Goal: Information Seeking & Learning: Learn about a topic

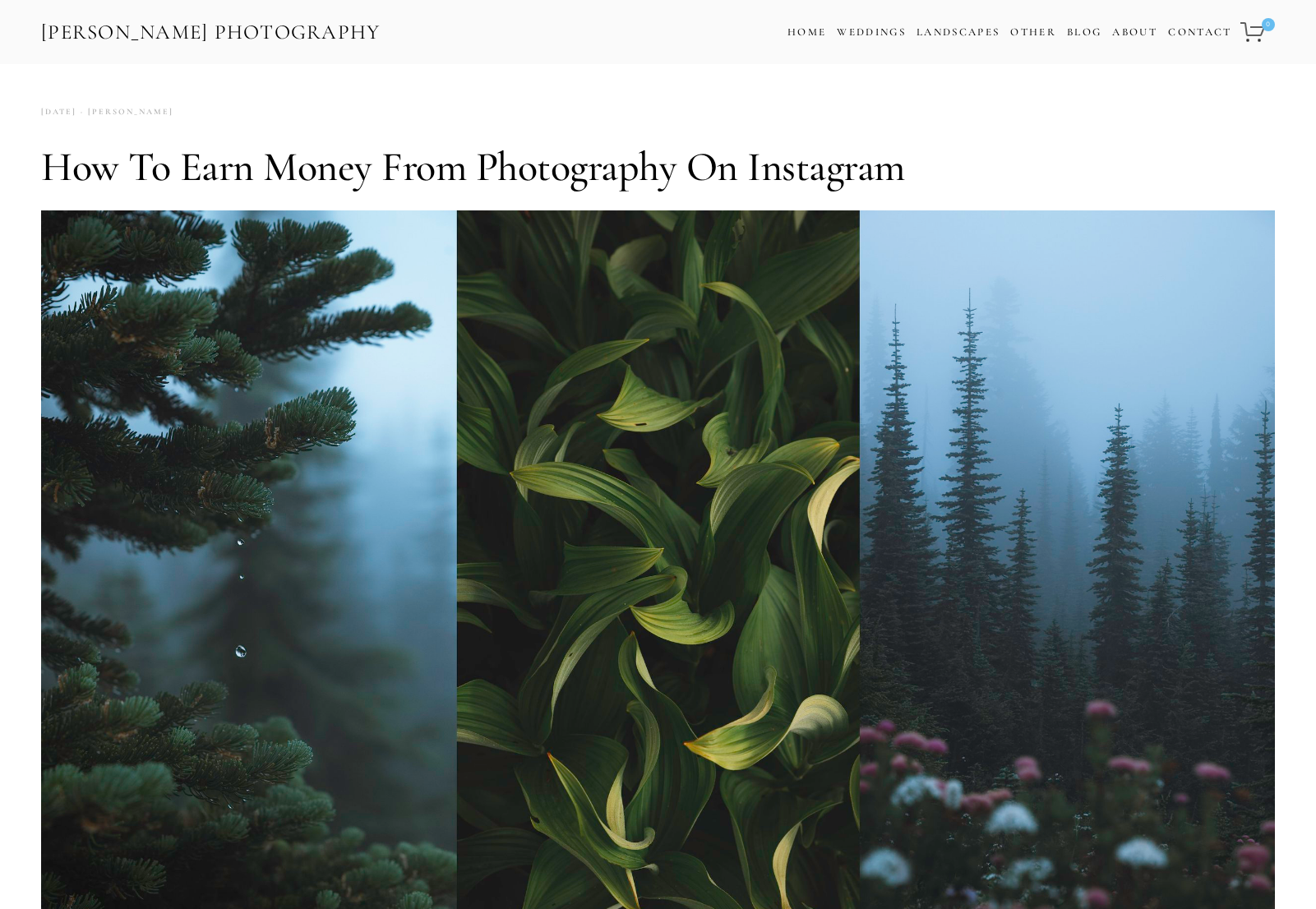
scroll to position [610, 0]
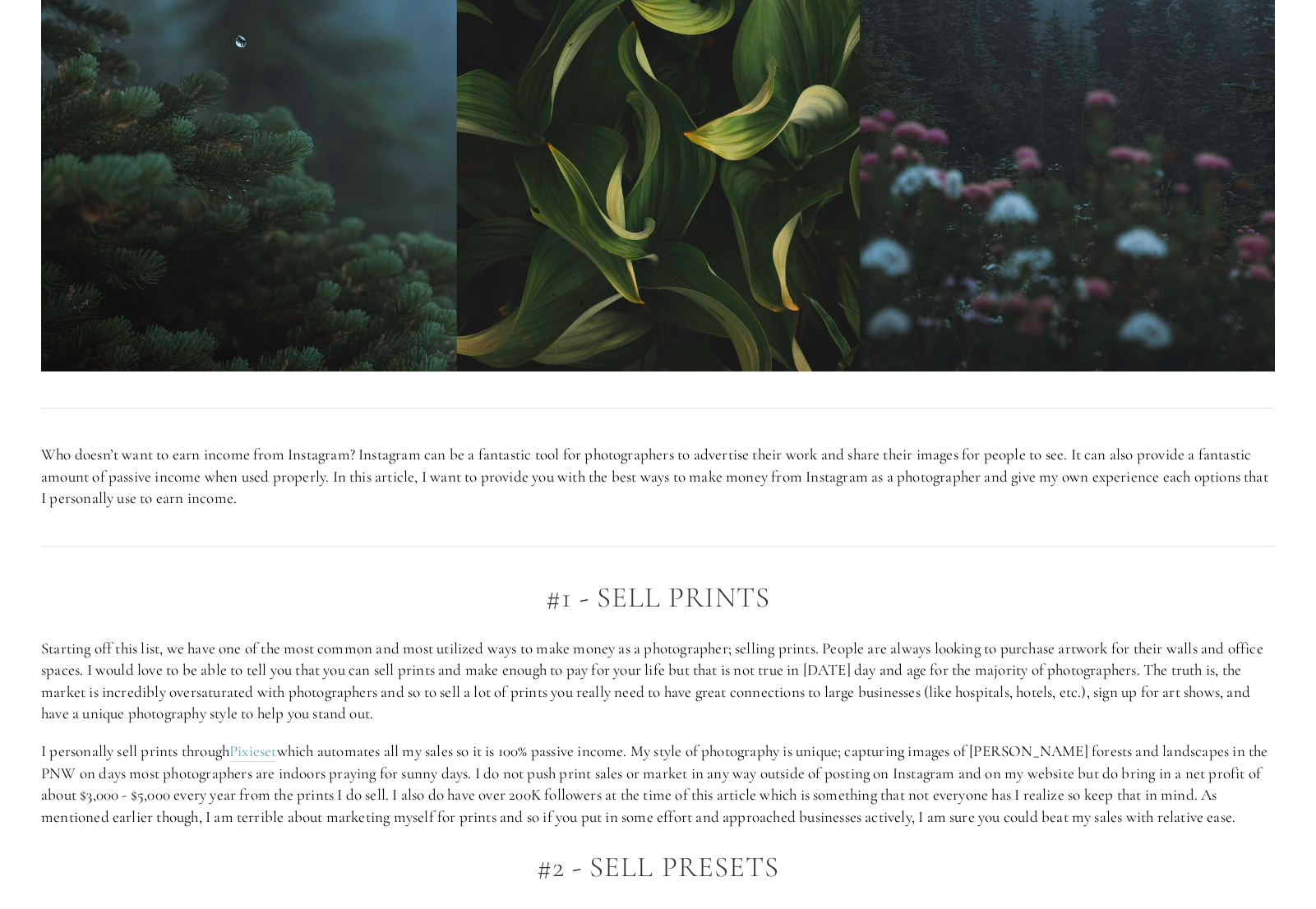
click at [441, 779] on p "I personally sell prints through Pixieset which automates all my sales so it is…" at bounding box center [658, 785] width 1234 height 87
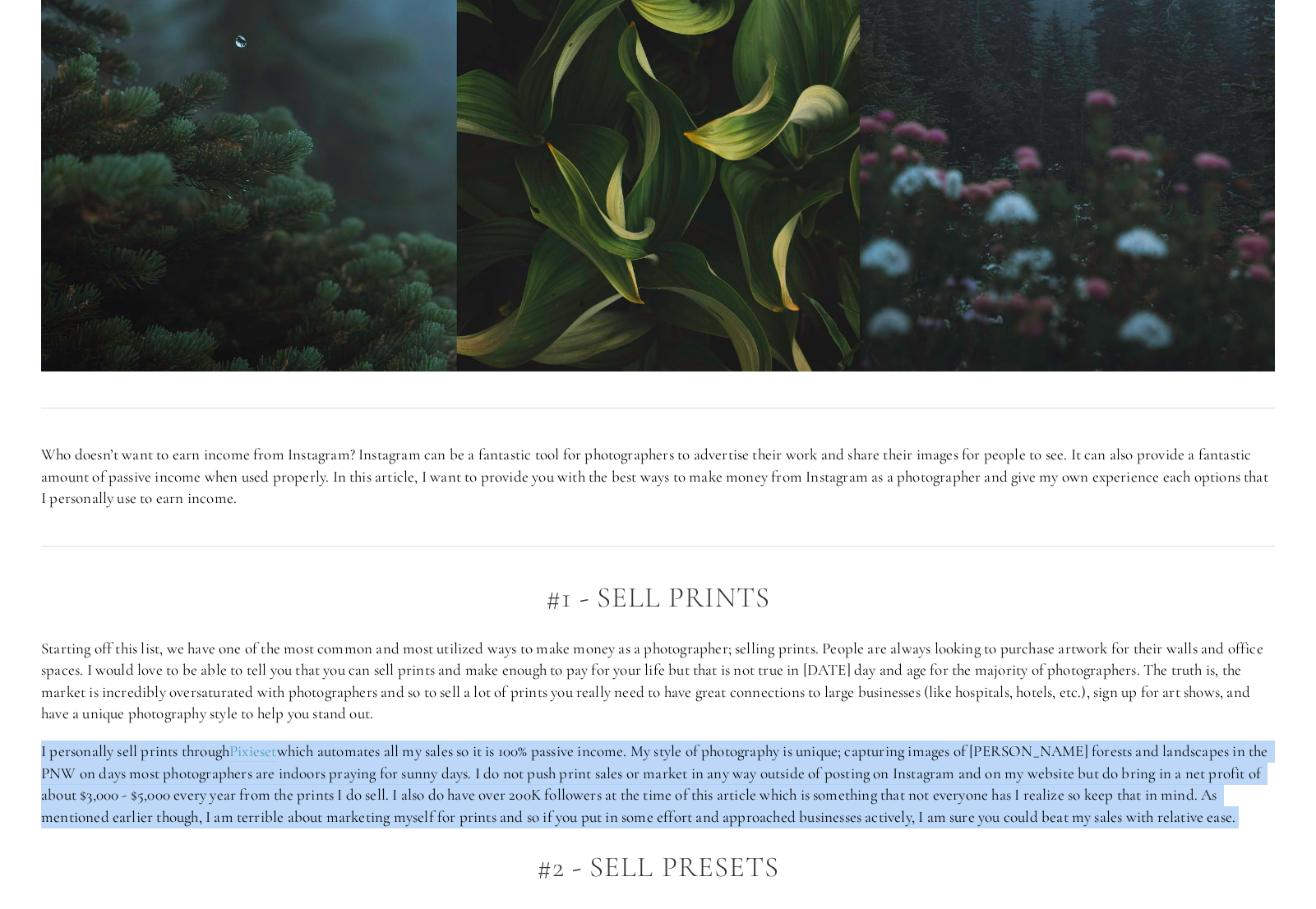
click at [441, 779] on p "I personally sell prints through Pixieset which automates all my sales so it is…" at bounding box center [658, 785] width 1234 height 87
click at [453, 776] on p "I personally sell prints through Pixieset which automates all my sales so it is…" at bounding box center [658, 785] width 1234 height 87
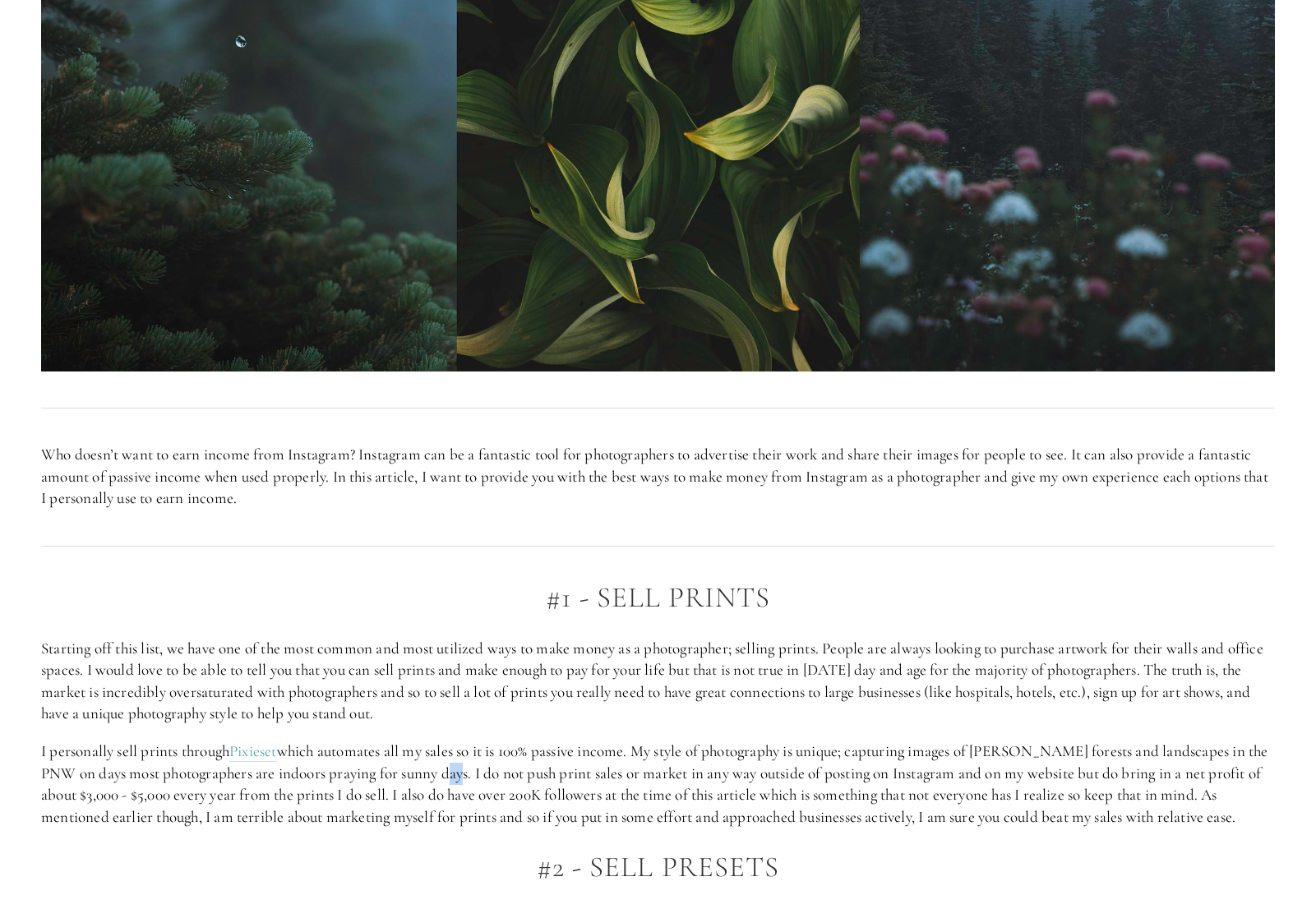
click at [453, 776] on p "I personally sell prints through Pixieset which automates all my sales so it is…" at bounding box center [658, 785] width 1234 height 87
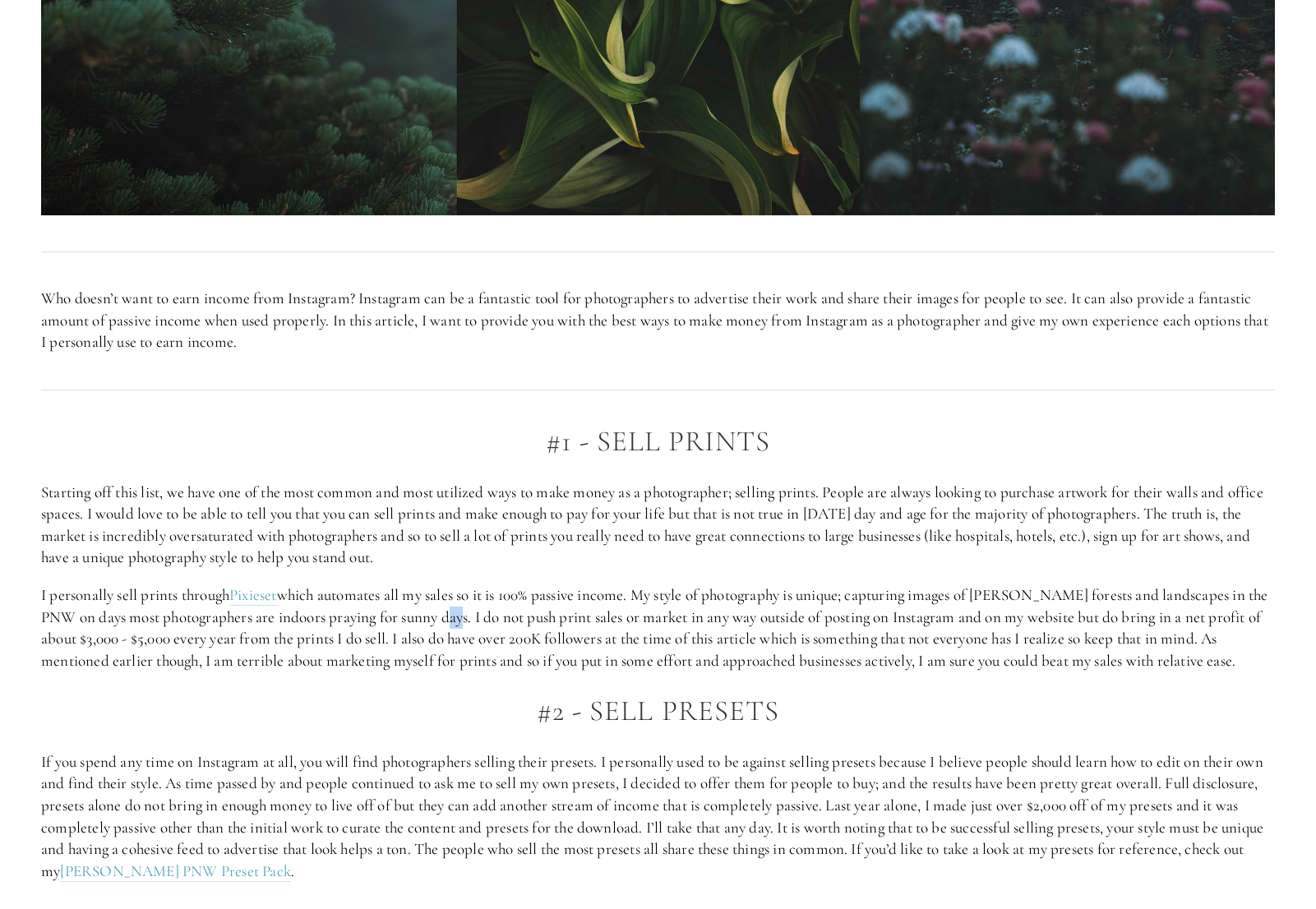
scroll to position [768, 0]
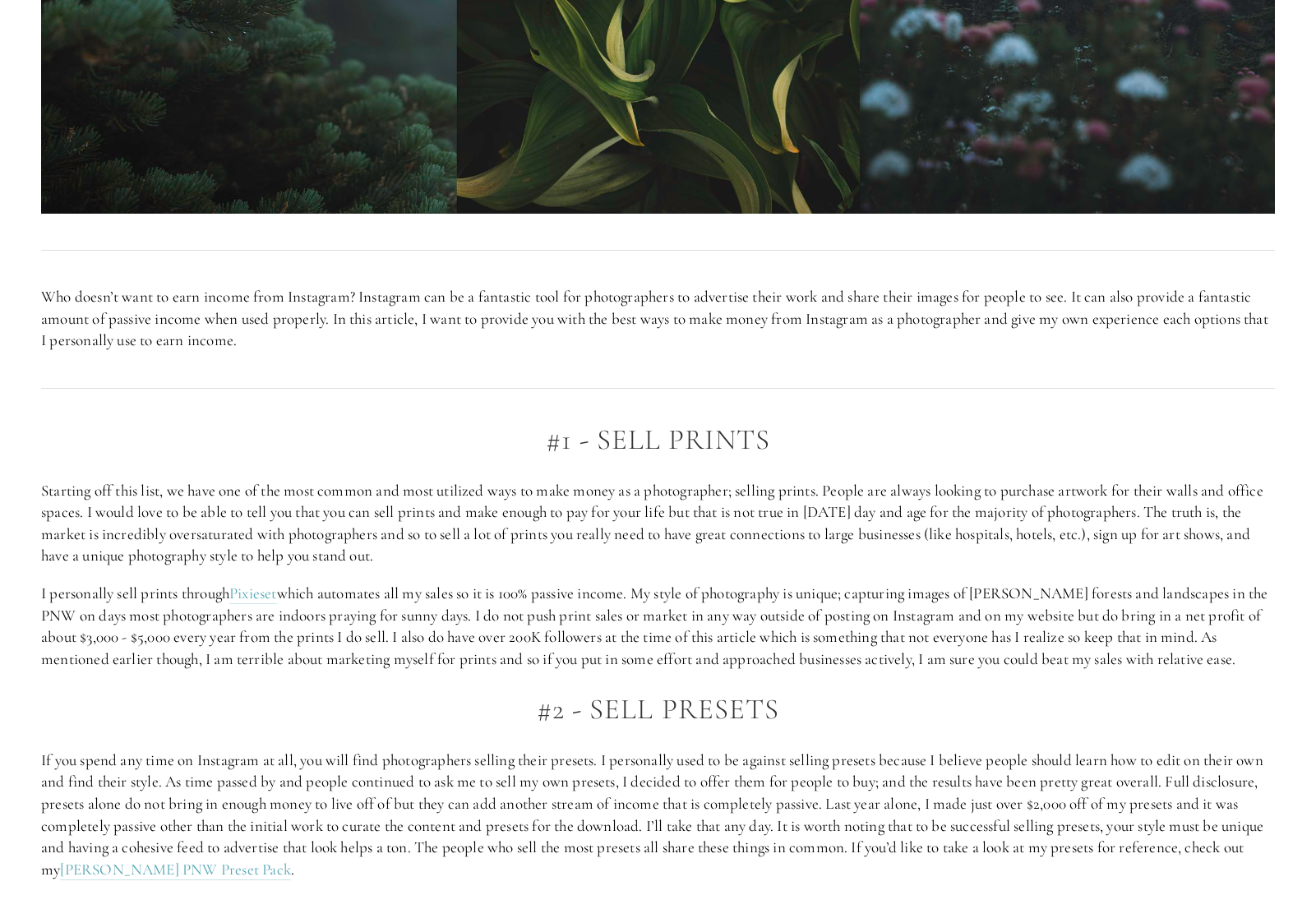
click at [445, 759] on p "If you spend any time on Instagram at all, you will find photographers selling …" at bounding box center [658, 815] width 1234 height 131
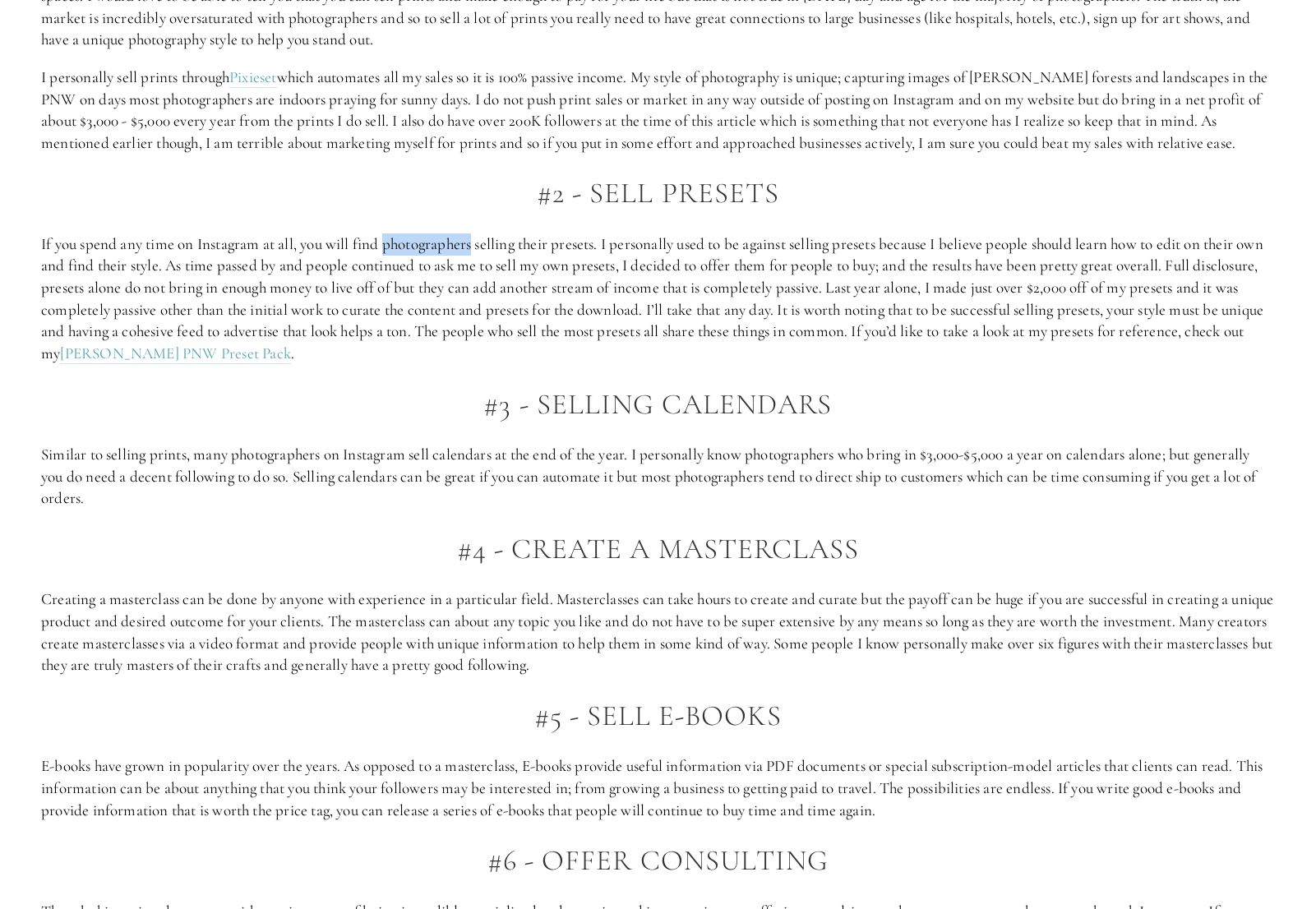
scroll to position [1284, 0]
